Goal: Find specific page/section: Find specific page/section

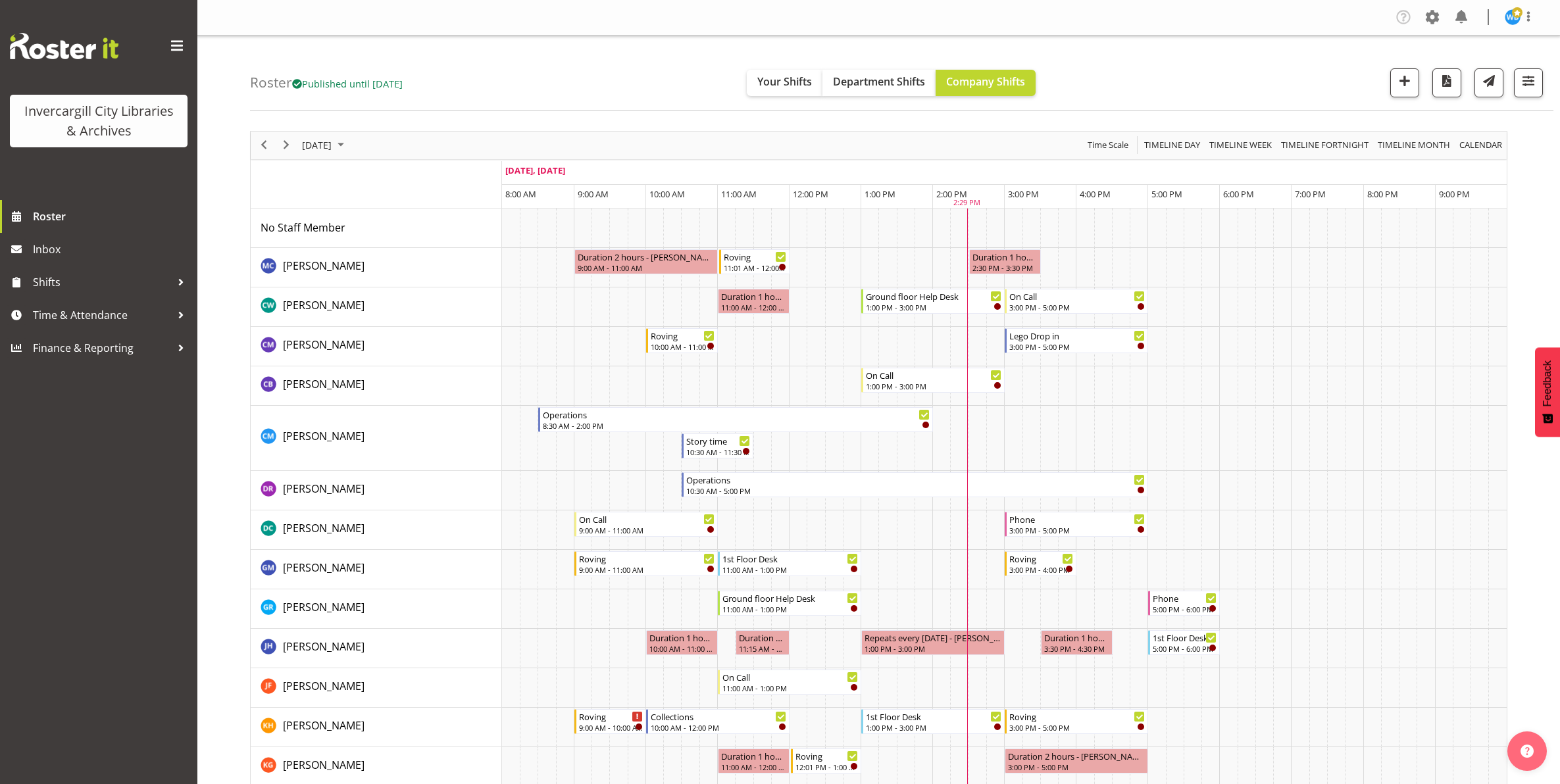
scroll to position [493, 0]
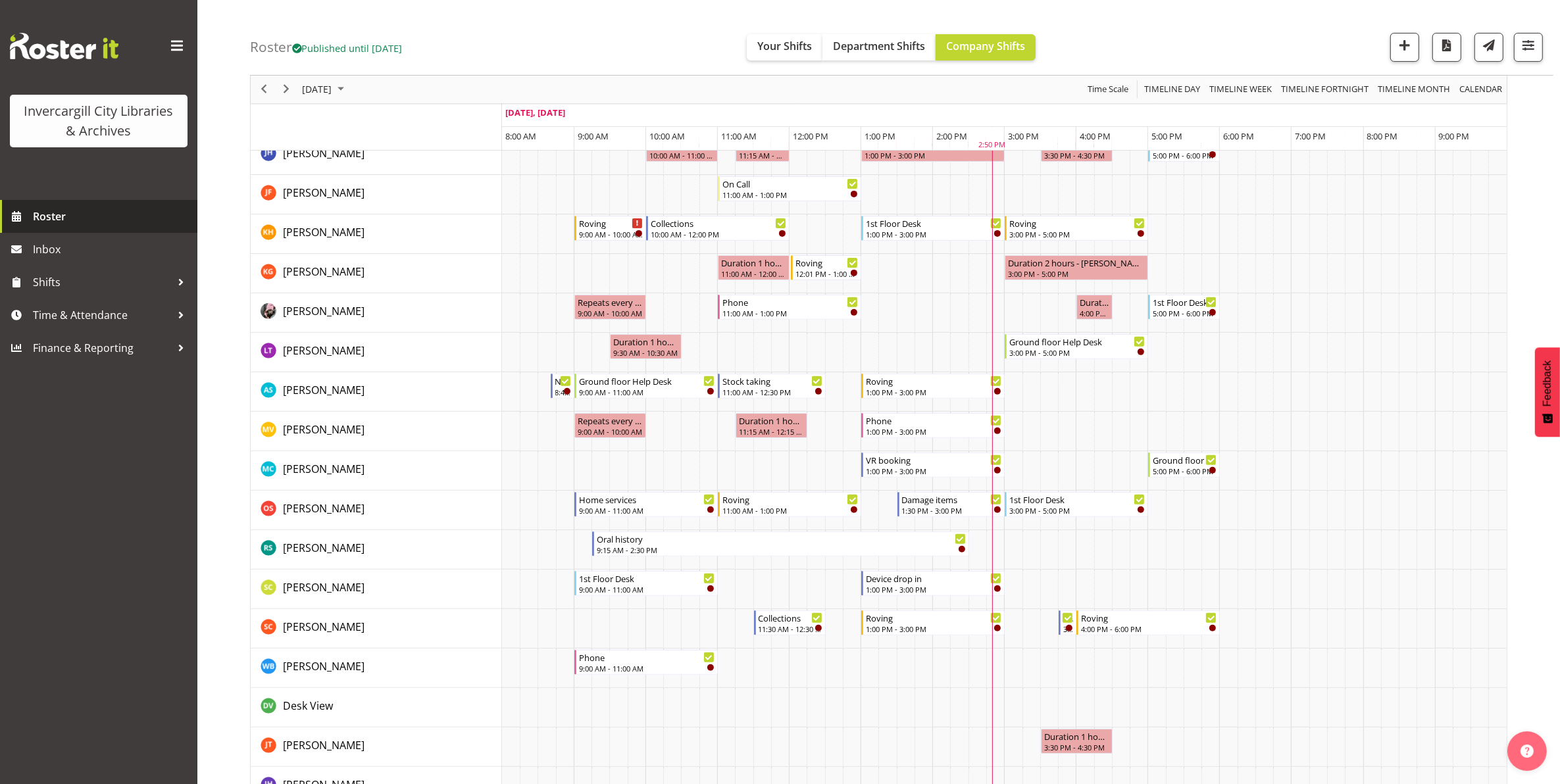
click at [85, 217] on span "Roster" at bounding box center [112, 216] width 158 height 20
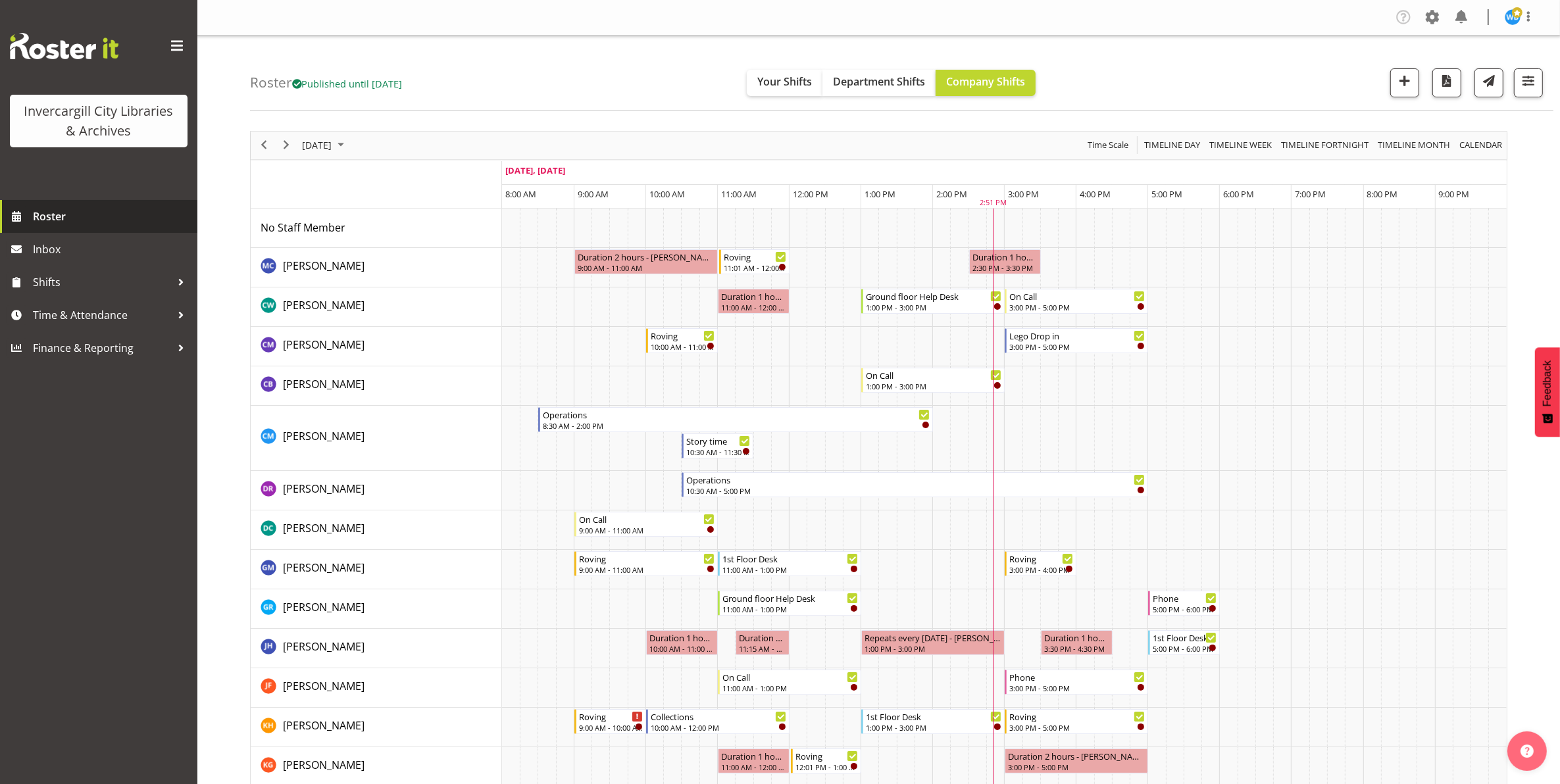
click at [34, 217] on span "Roster" at bounding box center [112, 216] width 158 height 20
